Goal: Find specific page/section: Find specific page/section

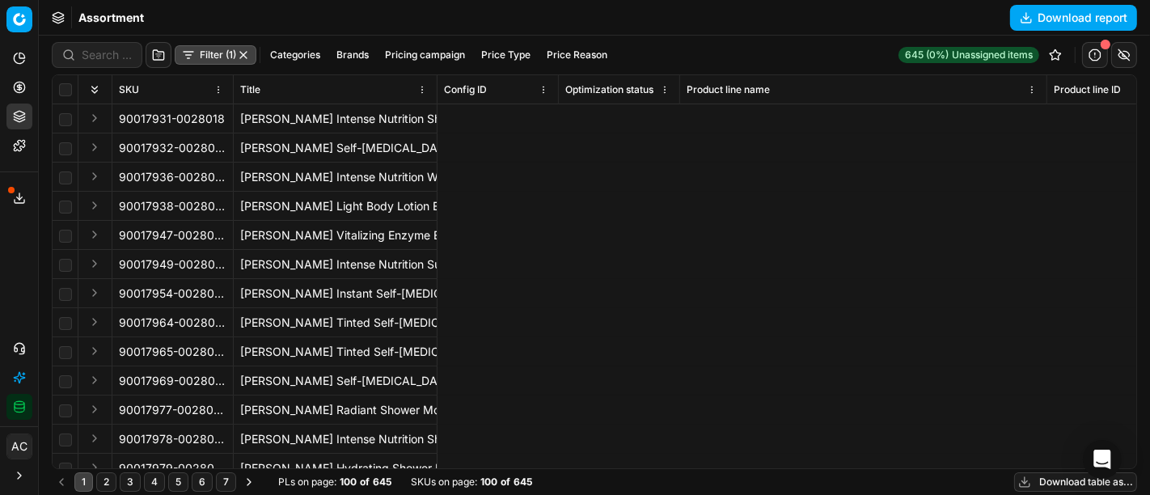
scroll to position [0, 9408]
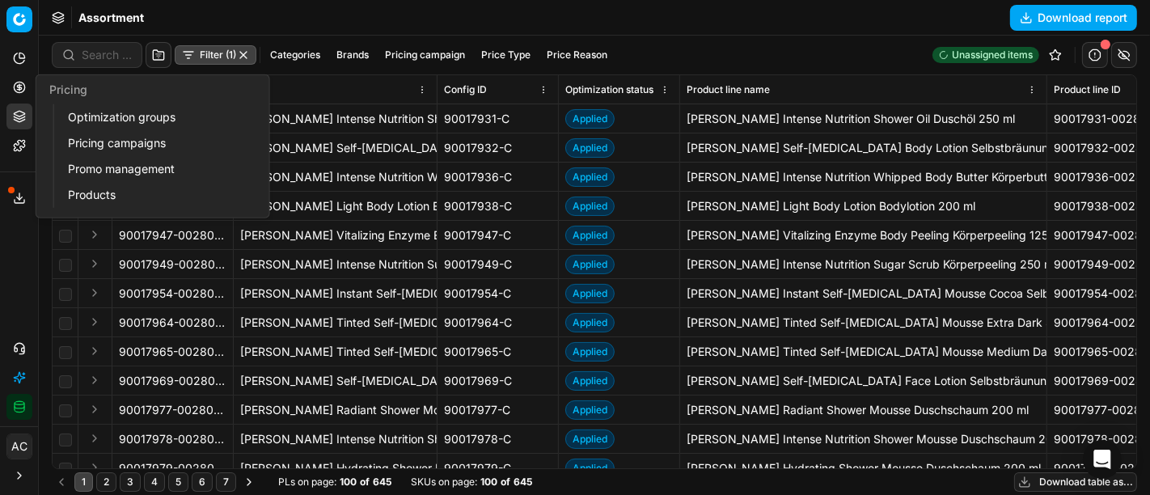
click at [25, 92] on icon at bounding box center [19, 87] width 13 height 13
click at [95, 125] on link "Optimization groups" at bounding box center [155, 117] width 188 height 23
